Goal: Task Accomplishment & Management: Manage account settings

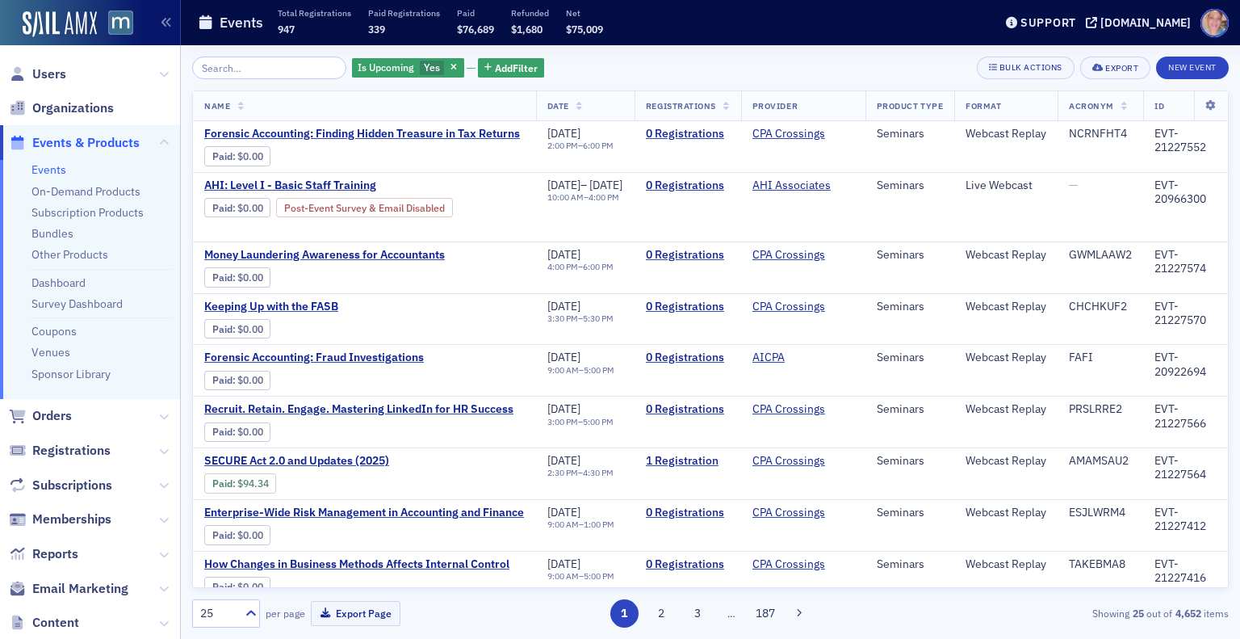
click at [252, 64] on input "search" at bounding box center [269, 68] width 154 height 23
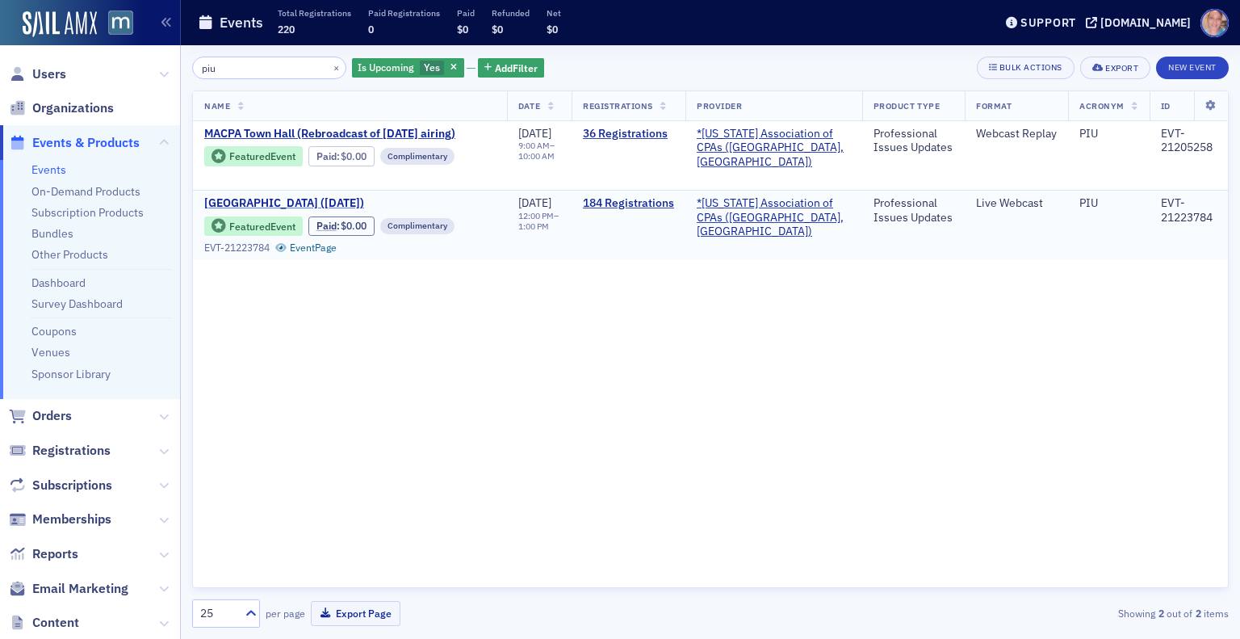
type input "piu"
click at [318, 203] on span "[GEOGRAPHIC_DATA] ([DATE])" at bounding box center [339, 203] width 271 height 15
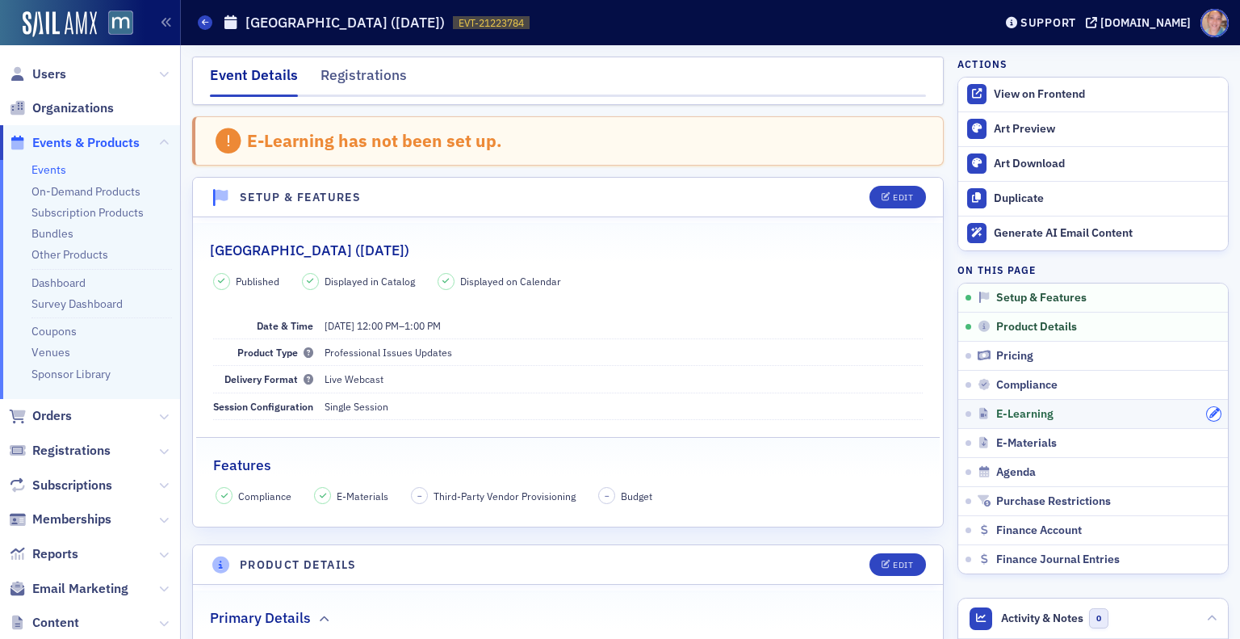
click at [1209, 412] on icon "button" at bounding box center [1214, 414] width 10 height 10
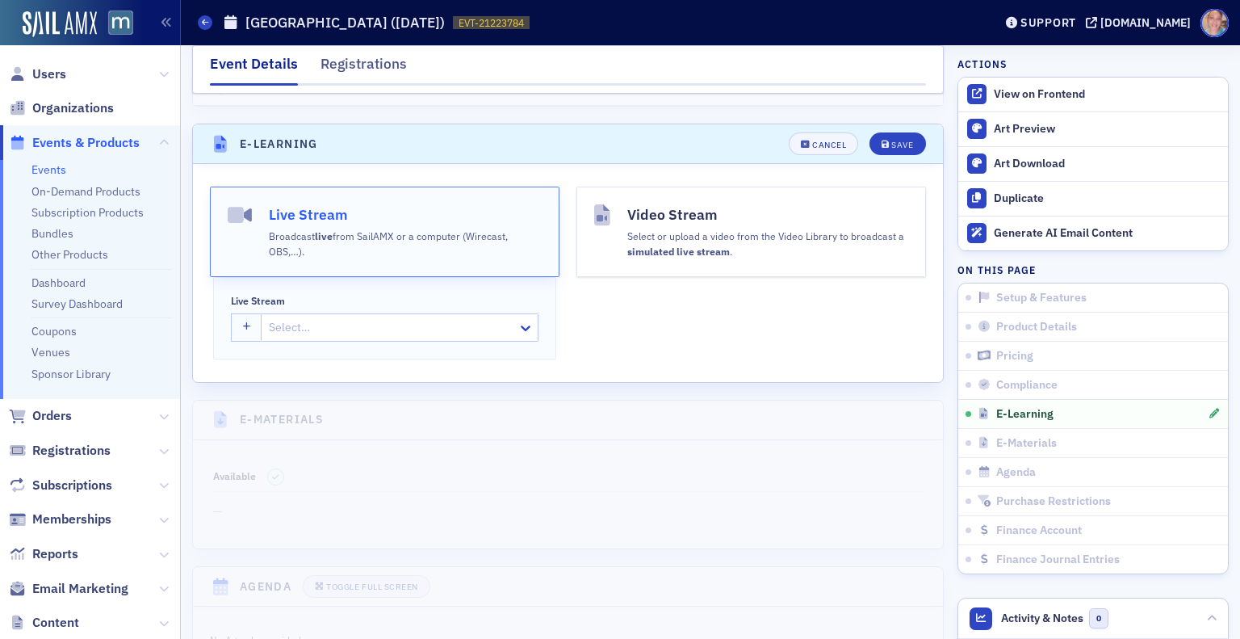
scroll to position [2245, 0]
click at [243, 322] on icon "button" at bounding box center [247, 326] width 8 height 9
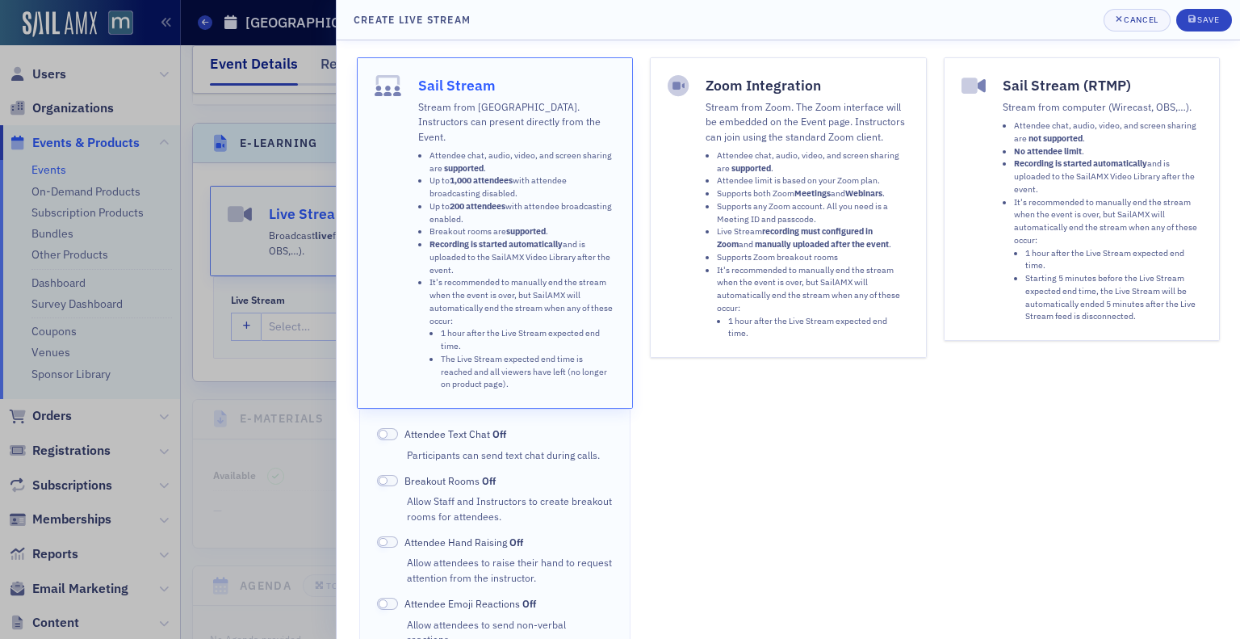
click at [773, 188] on li "Supports both Zoom Meetings and Webinars ." at bounding box center [813, 193] width 192 height 13
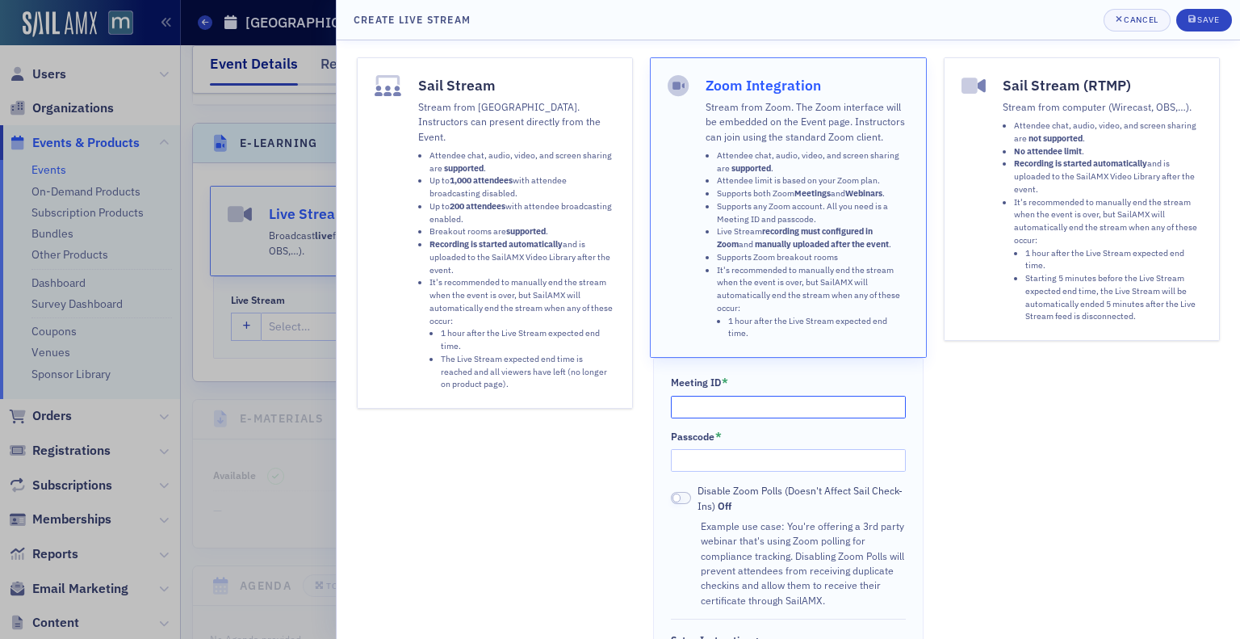
click at [745, 405] on input "Meeting ID *" at bounding box center [789, 407] width 236 height 23
paste input "882 4669 3151"
type input "882 4669 3151"
click at [714, 458] on input "Passcode *" at bounding box center [789, 460] width 236 height 23
paste input "732588"
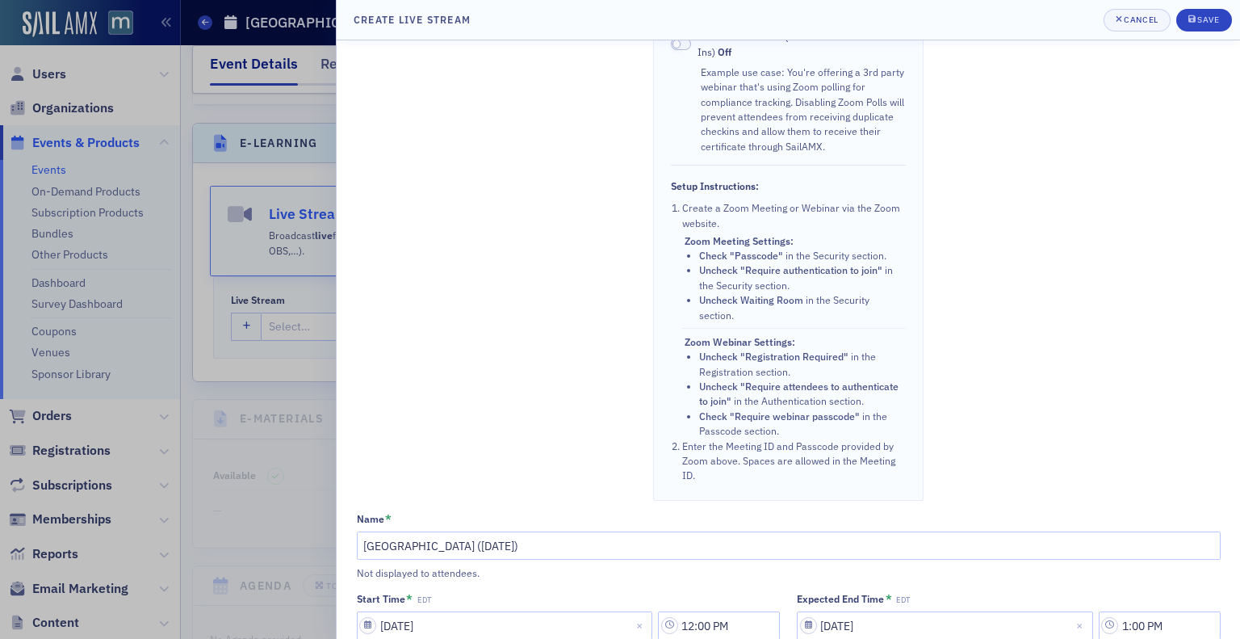
scroll to position [425, 0]
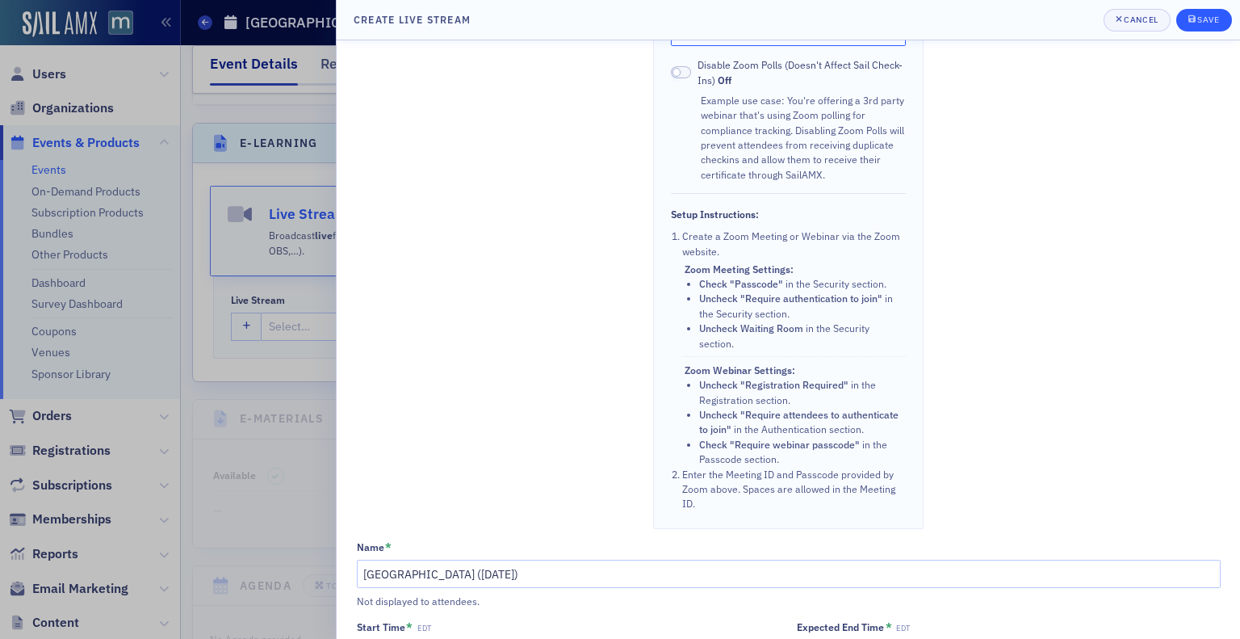
type input "732588"
click at [1208, 19] on div "Save" at bounding box center [1208, 19] width 22 height 9
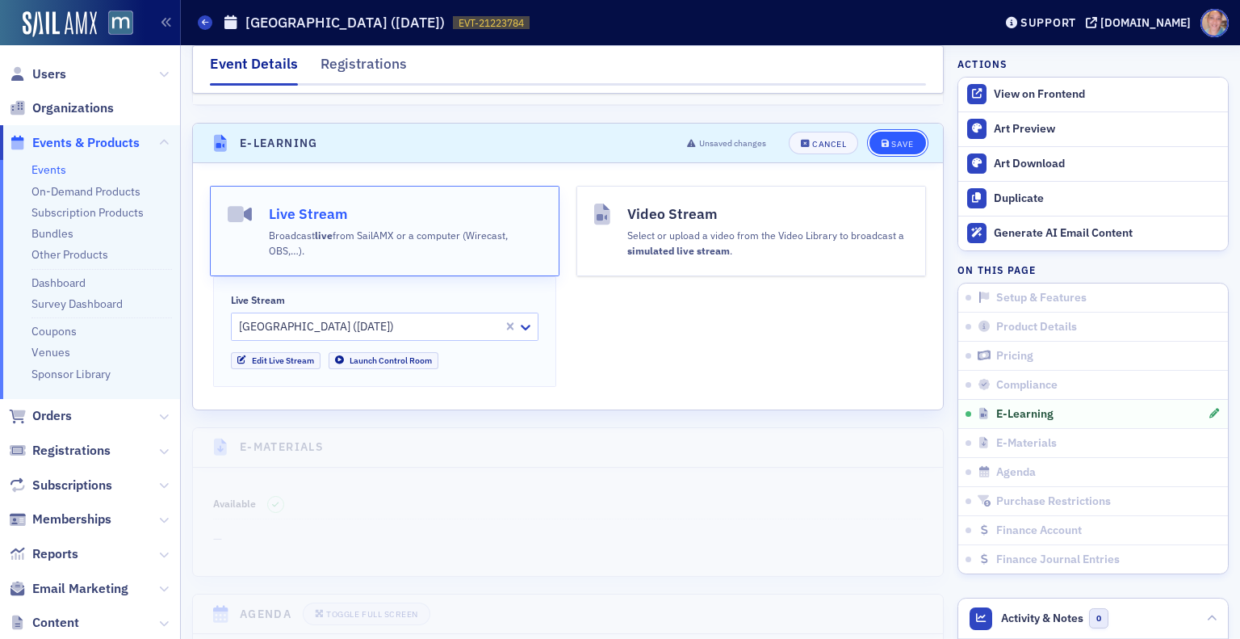
click at [891, 140] on div "Save" at bounding box center [902, 144] width 22 height 9
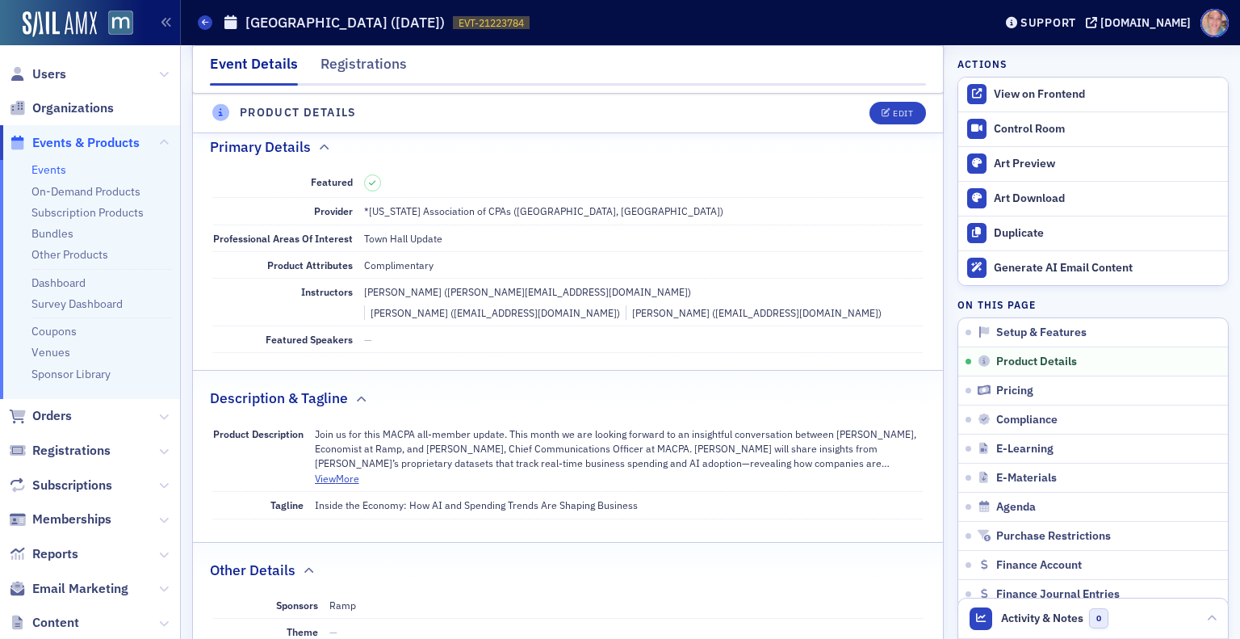
scroll to position [423, 0]
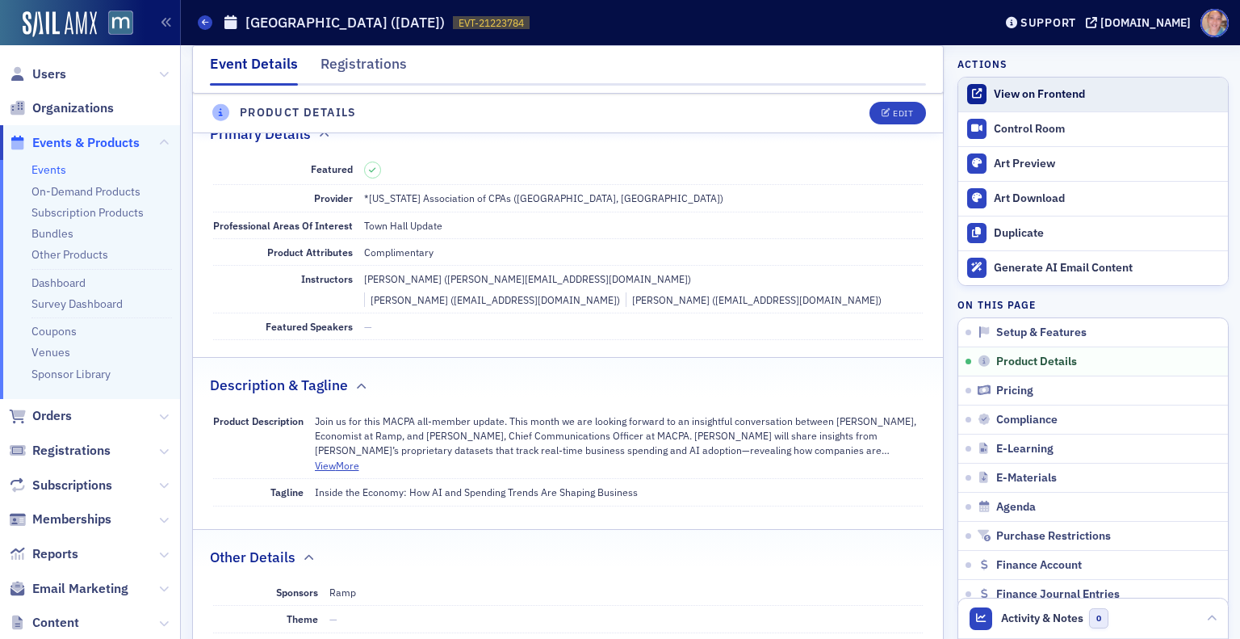
click at [1046, 90] on div "View on Frontend" at bounding box center [1107, 94] width 226 height 15
